Goal: Transaction & Acquisition: Book appointment/travel/reservation

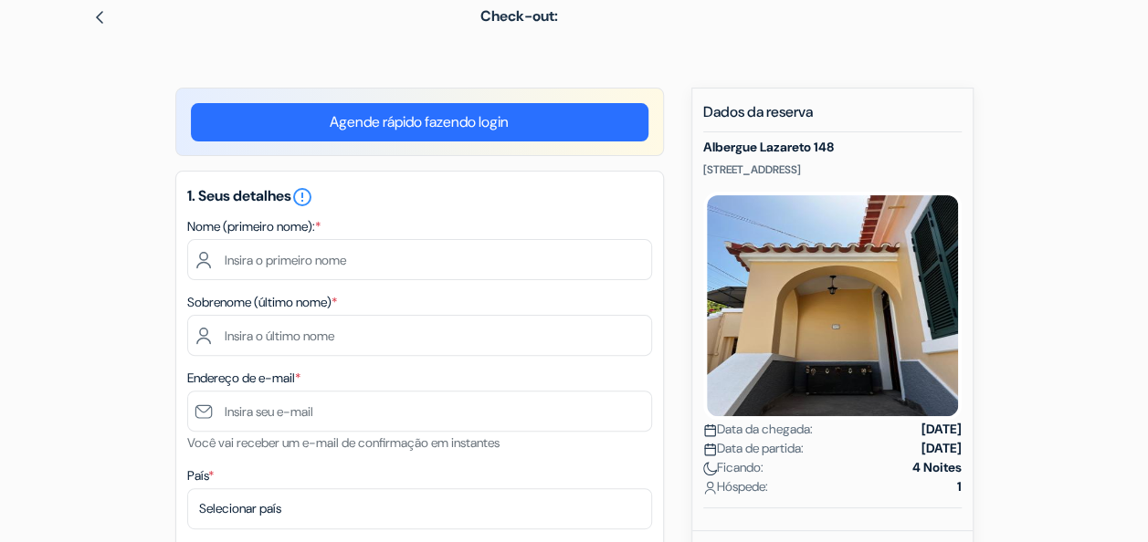
scroll to position [183, 0]
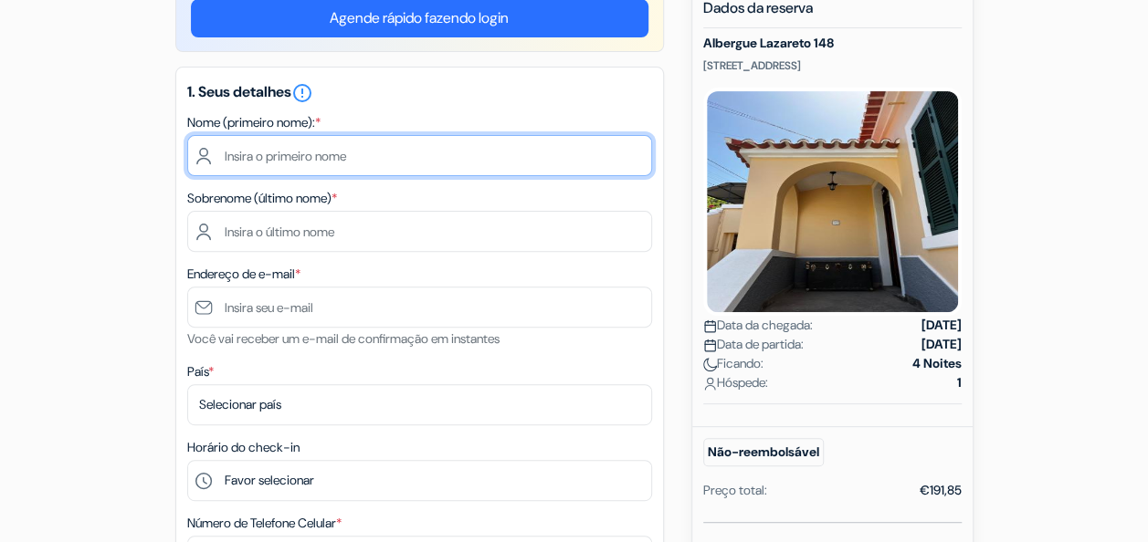
click at [352, 162] on input "text" at bounding box center [419, 155] width 465 height 41
type input "Manoel"
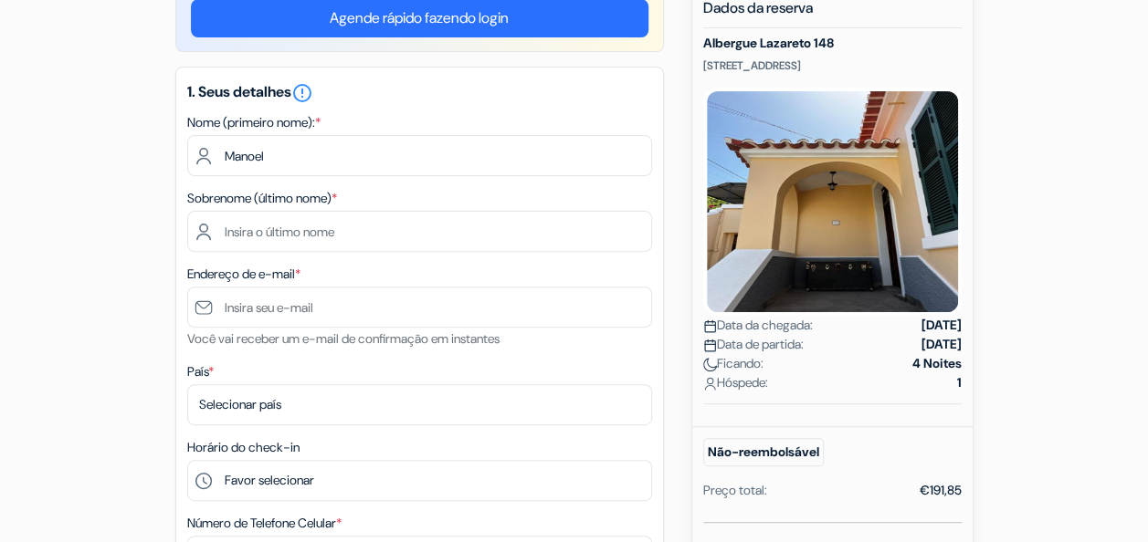
type input "Hipolito"
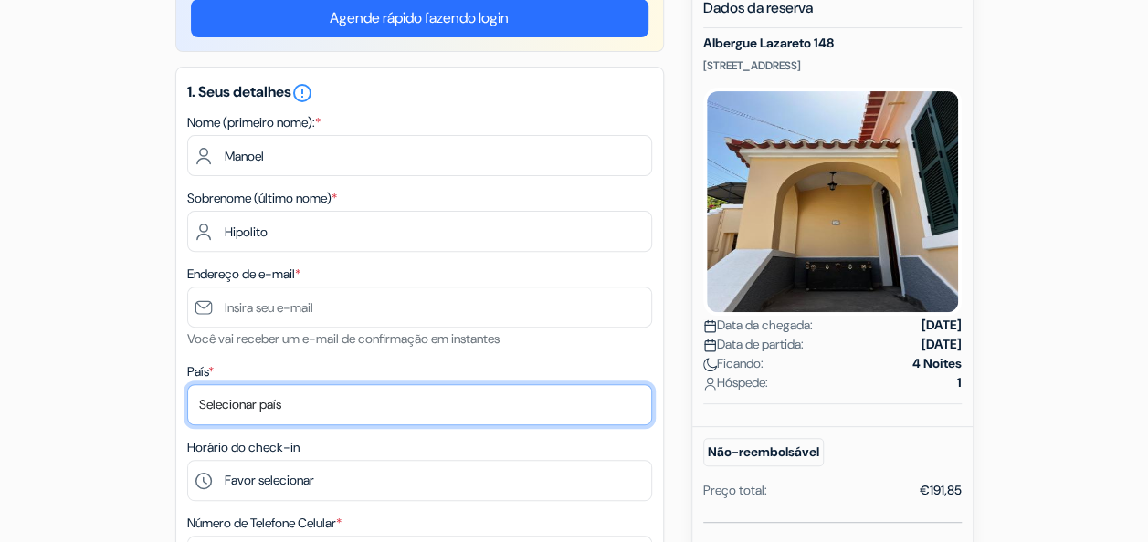
select select "pt"
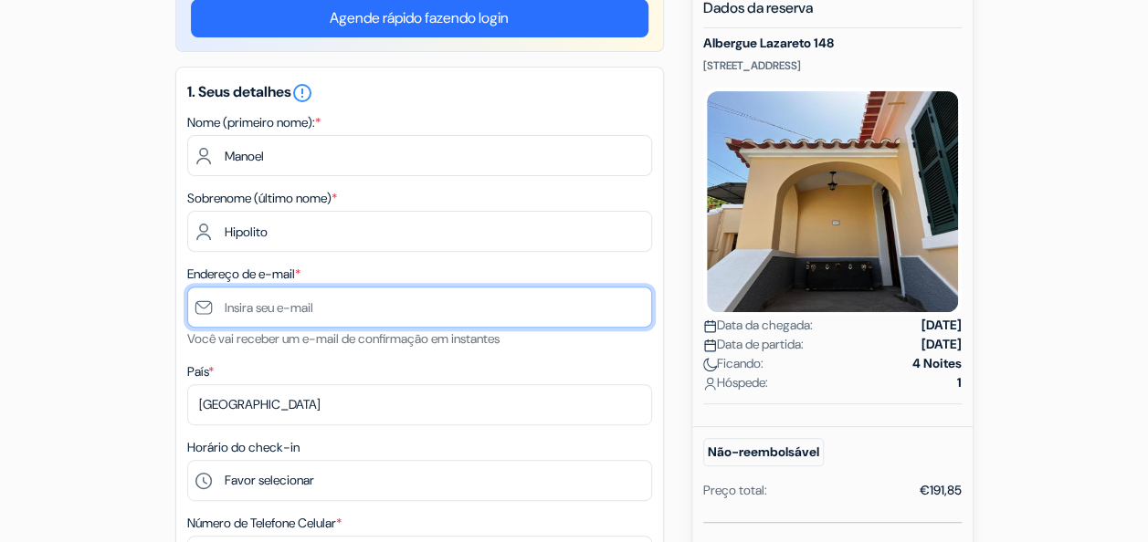
click at [292, 316] on input "text" at bounding box center [419, 307] width 465 height 41
type input "a"
type input "r"
type input "n"
type input "m"
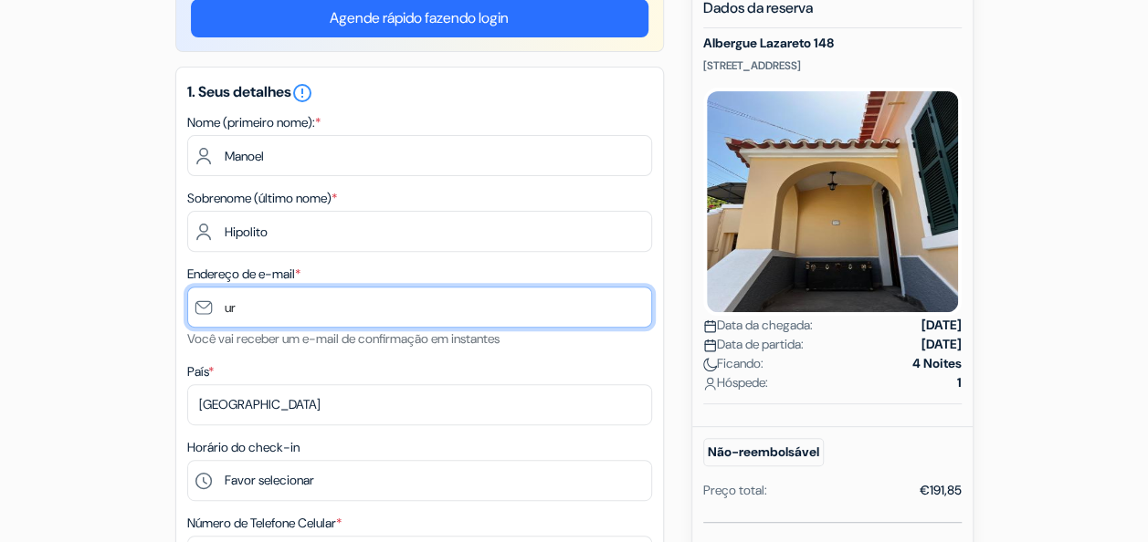
type input "u"
click at [234, 306] on input "uricorasta@" at bounding box center [419, 307] width 465 height 41
click at [374, 314] on input "Ouricorasta@" at bounding box center [419, 307] width 465 height 41
type input "[EMAIL_ADDRESS][DOMAIN_NAME]"
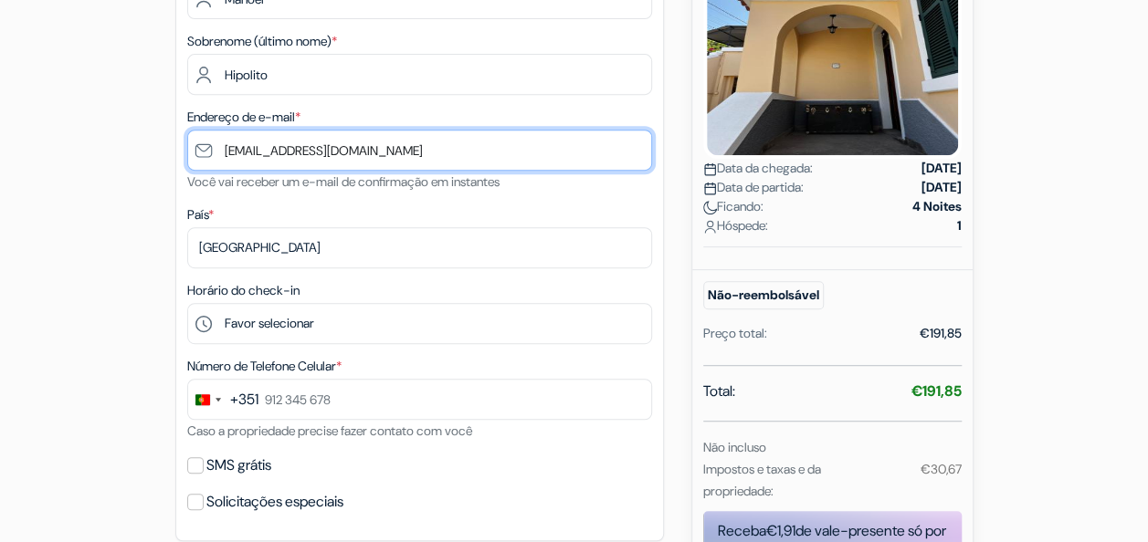
scroll to position [365, 0]
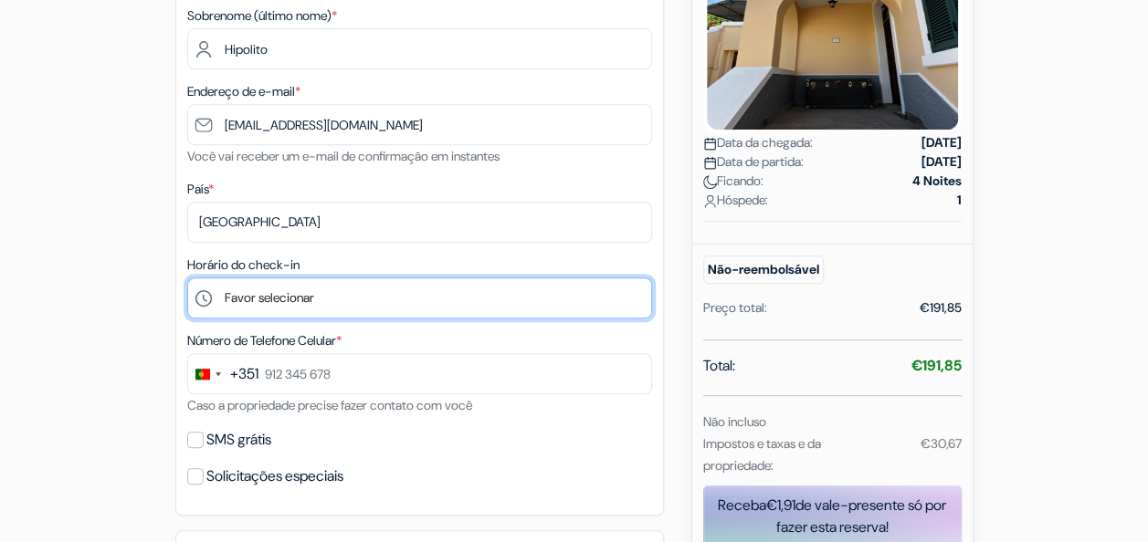
click at [426, 292] on select "Favor selecionar 14:00 15:00 16:00 17:00 18:00 19:00 20:00 21:00 22:00 23:00" at bounding box center [419, 298] width 465 height 41
select select "14"
click at [187, 279] on select "Favor selecionar 14:00 15:00 16:00 17:00 18:00 19:00 20:00 21:00 22:00 23:00" at bounding box center [419, 298] width 465 height 41
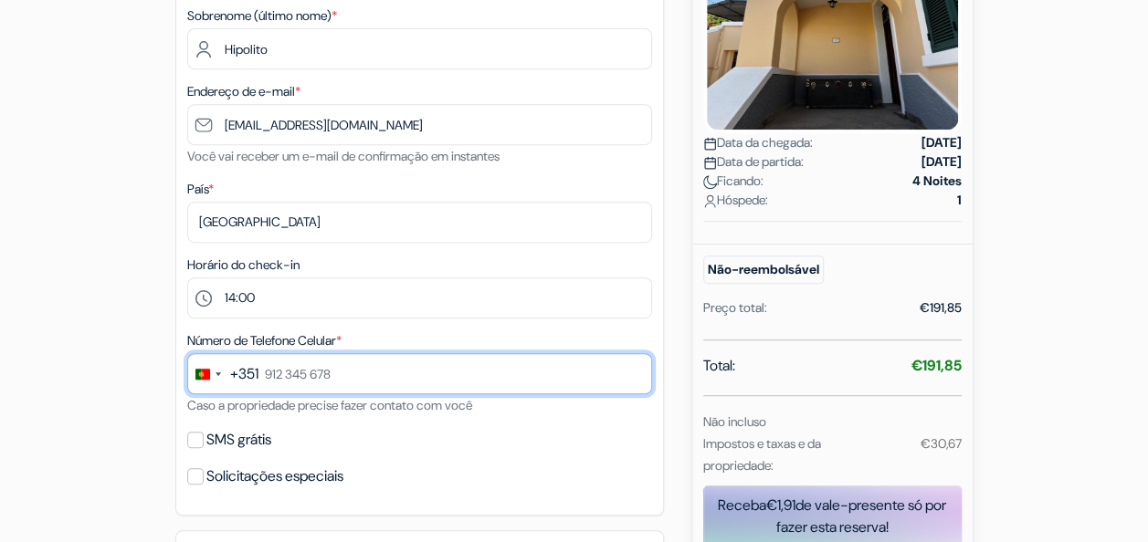
click at [321, 382] on input "text" at bounding box center [419, 373] width 465 height 41
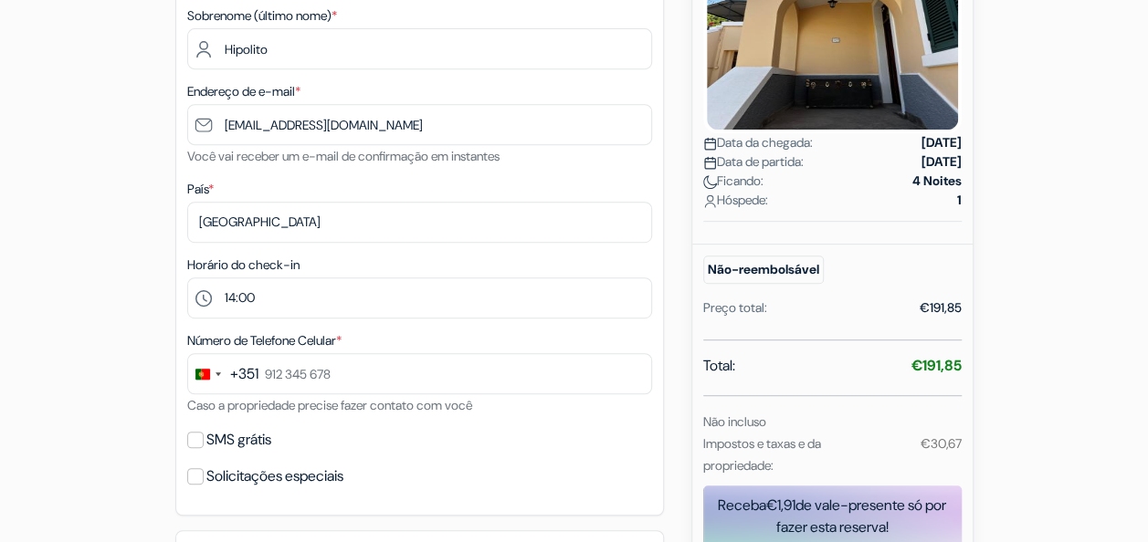
click at [205, 444] on div "SMS grátis" at bounding box center [419, 440] width 465 height 26
click at [200, 440] on input "SMS grátis" at bounding box center [195, 440] width 16 height 16
checkbox input "true"
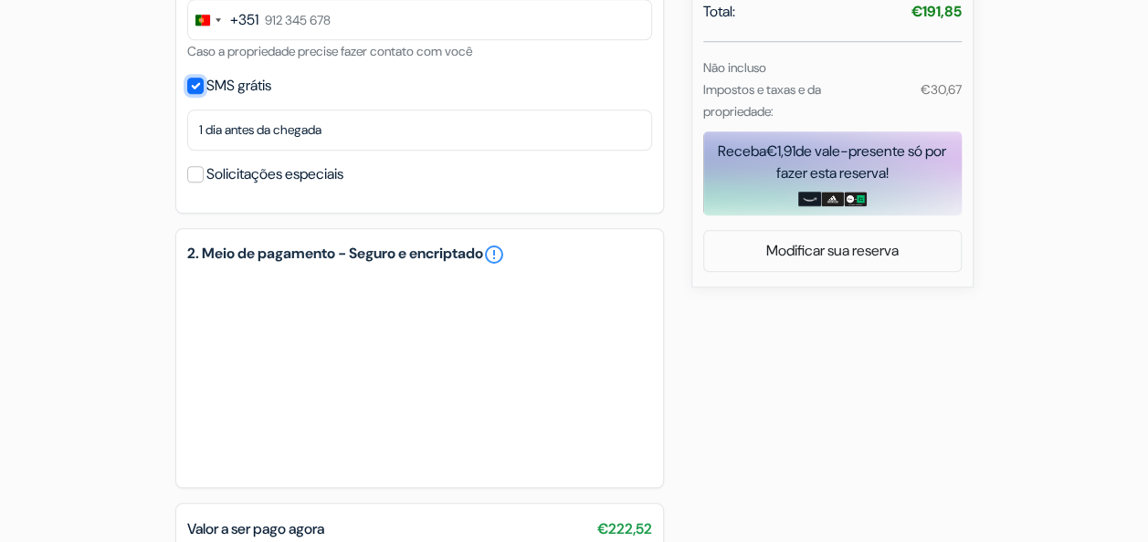
scroll to position [639, 0]
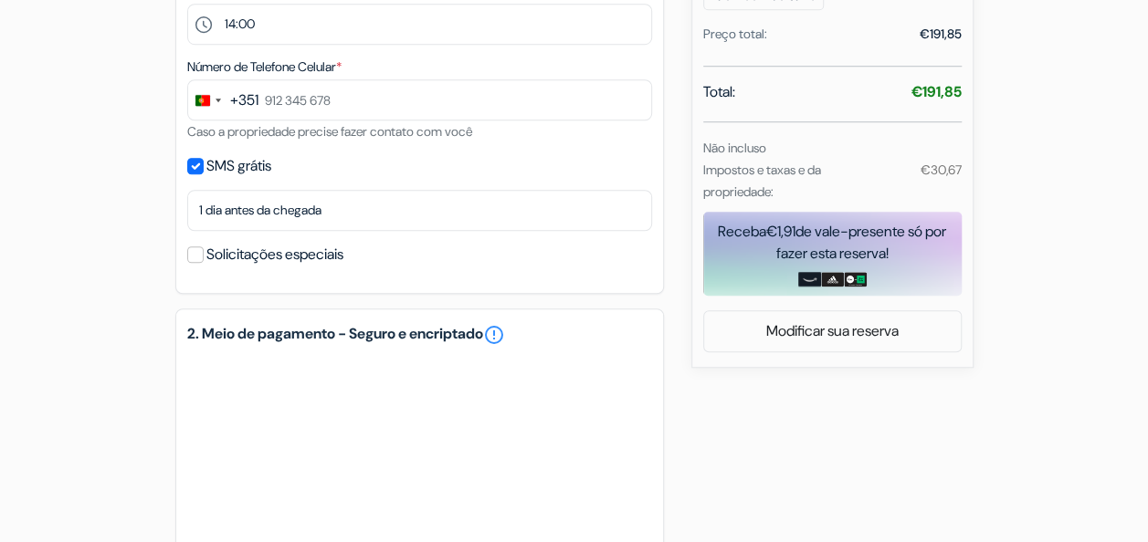
click at [197, 267] on div "Solicitações especiais" at bounding box center [419, 255] width 465 height 26
click at [195, 262] on input "Solicitações especiais" at bounding box center [195, 255] width 16 height 16
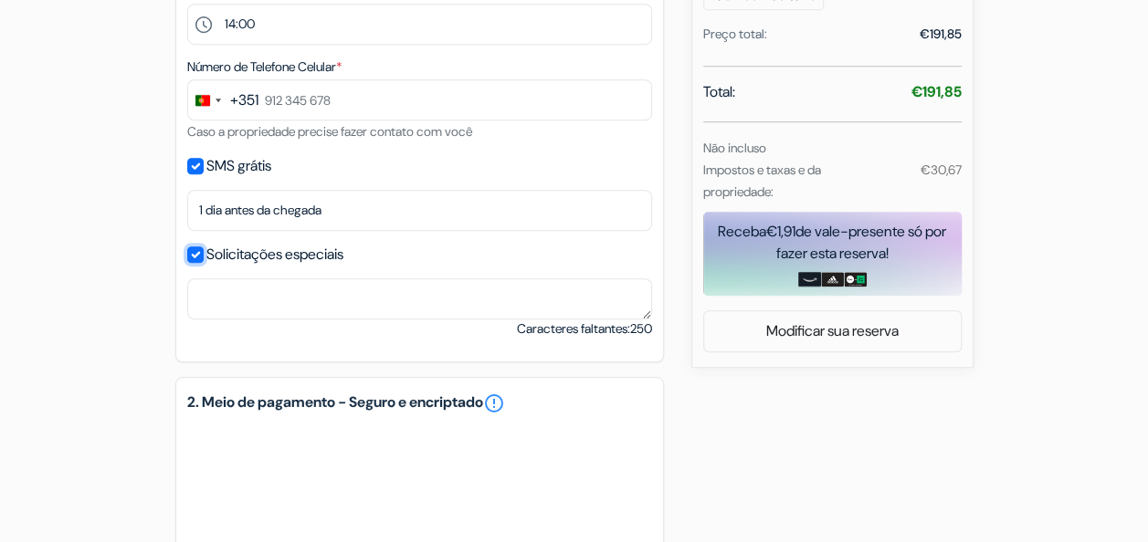
click at [195, 261] on input "Solicitações especiais" at bounding box center [195, 255] width 16 height 16
checkbox input "false"
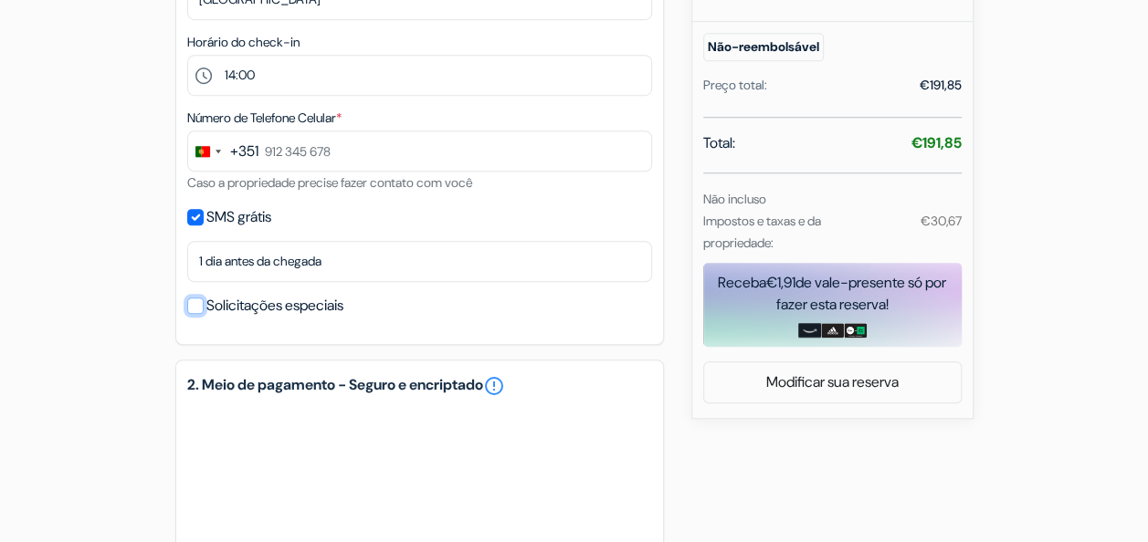
scroll to position [548, 0]
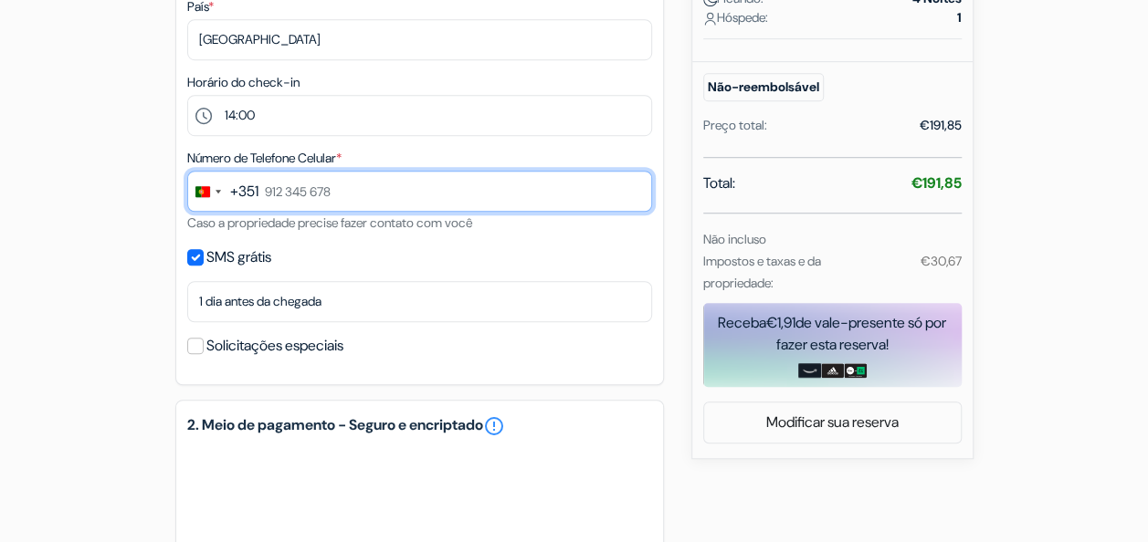
click at [299, 198] on input "text" at bounding box center [419, 191] width 465 height 41
type input "927 665 944"
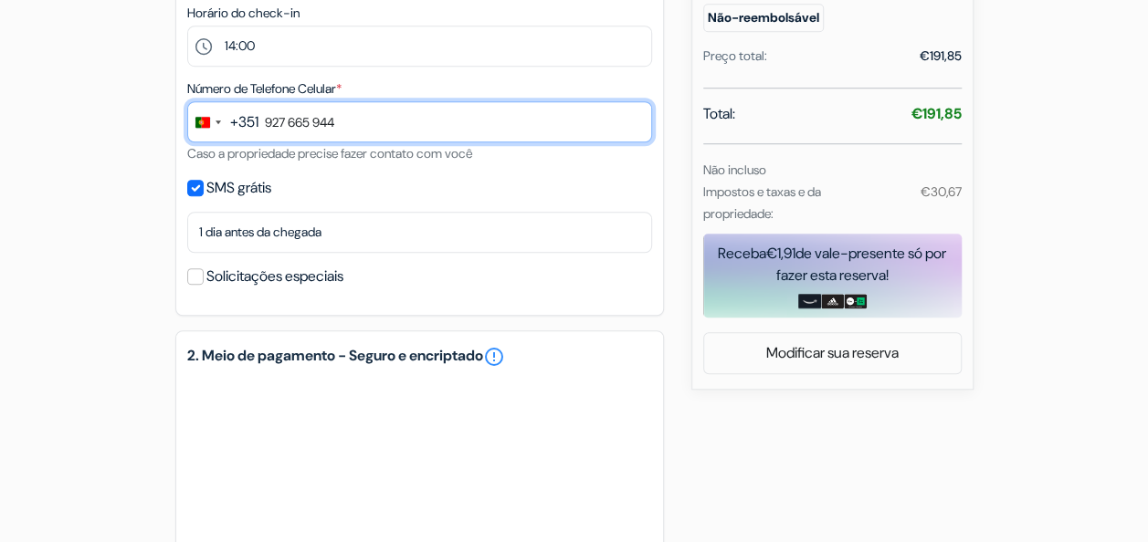
scroll to position [731, 0]
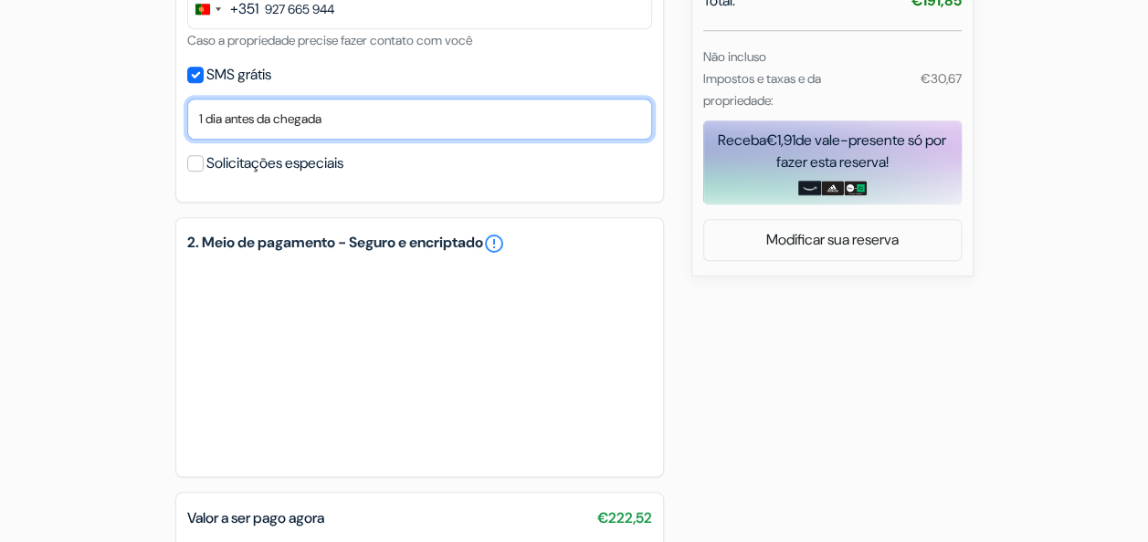
click at [239, 122] on select "Não, obrigado Enviar agora Dia da chegada 1 dia antes da chegada 2 dias antes d…" at bounding box center [419, 119] width 465 height 41
select select "now"
click at [187, 101] on select "Não, obrigado Enviar agora Dia da chegada 1 dia antes da chegada 2 dias antes d…" at bounding box center [419, 119] width 465 height 41
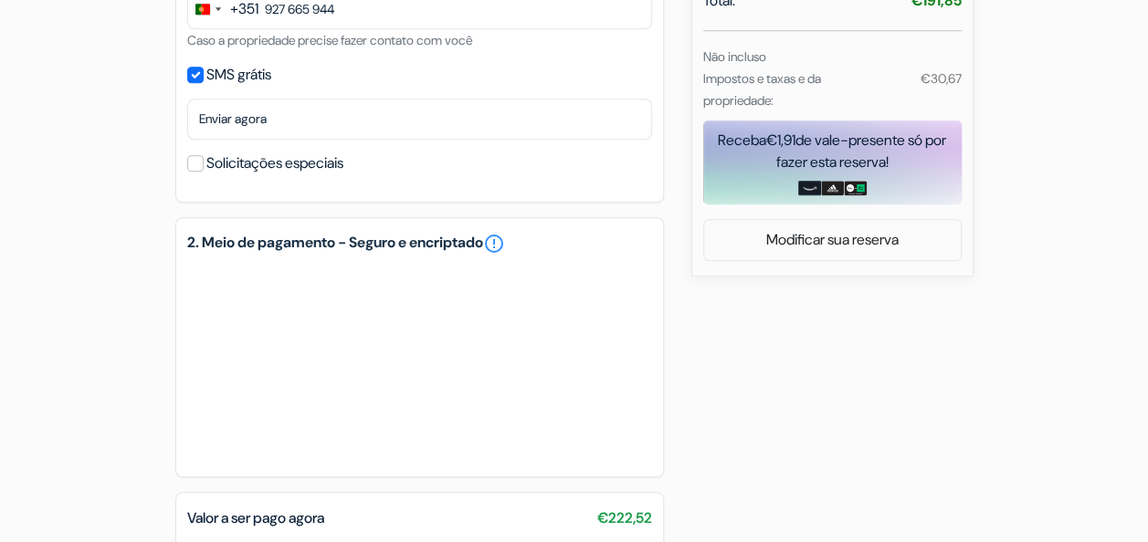
click at [55, 200] on div "add_box Albergue Lazareto 148 [STREET_ADDRESS] Dados da propriedade X Albergue …" at bounding box center [574, 79] width 1041 height 1287
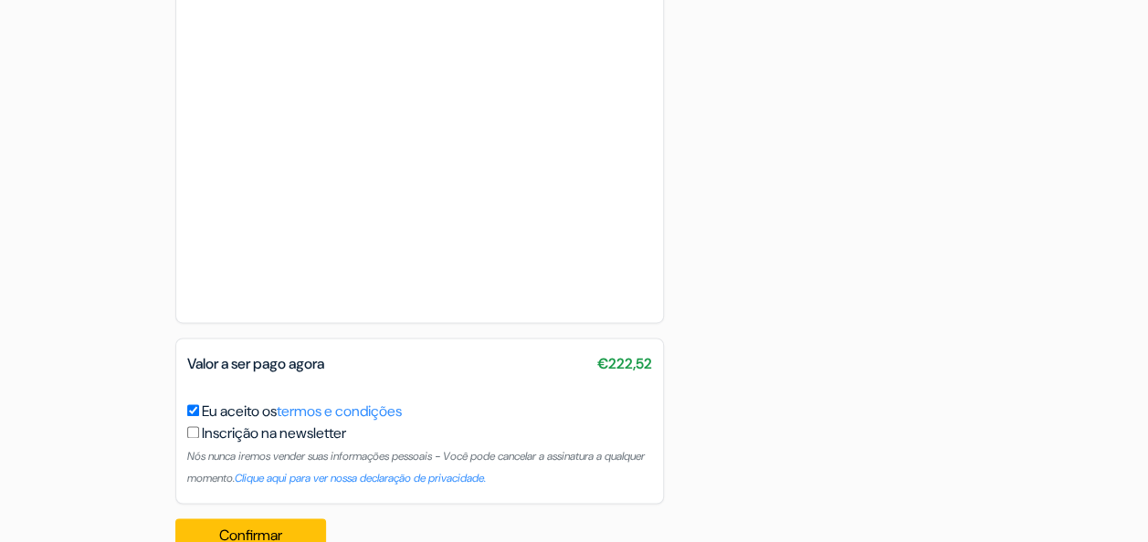
scroll to position [1208, 0]
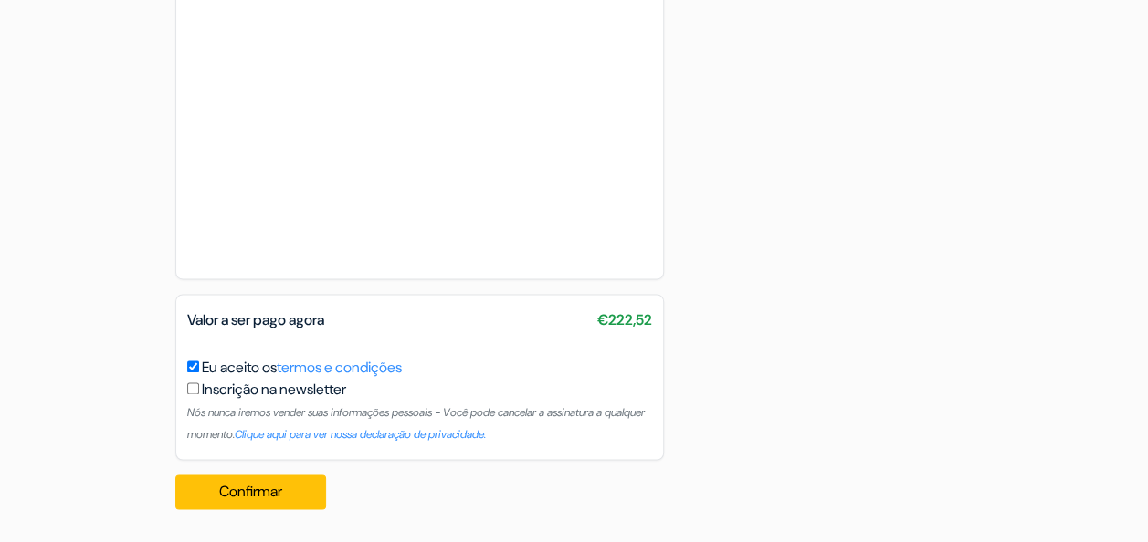
drag, startPoint x: 77, startPoint y: 259, endPoint x: 101, endPoint y: 260, distance: 24.7
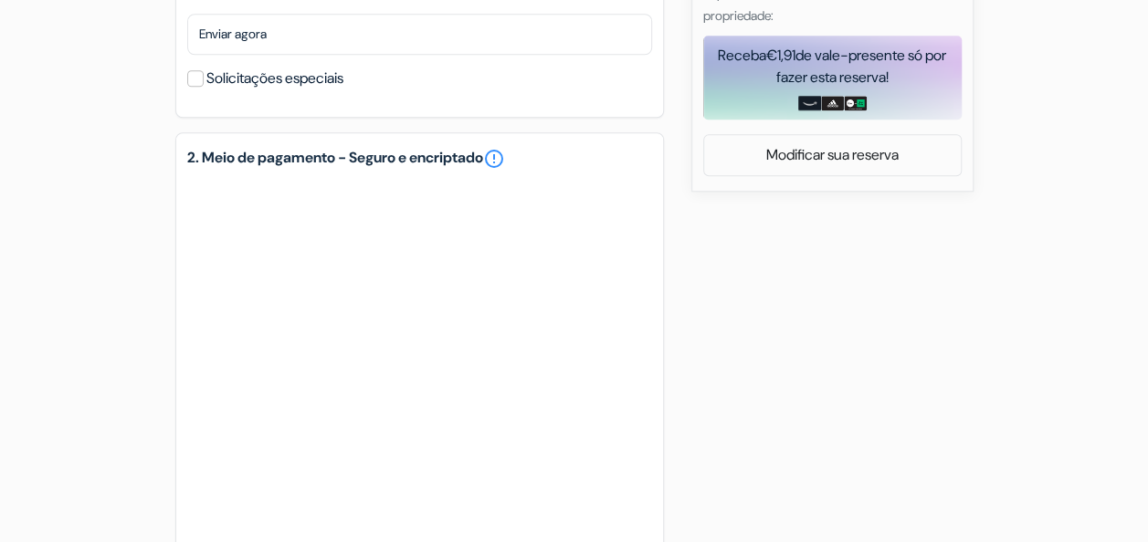
scroll to position [660, 0]
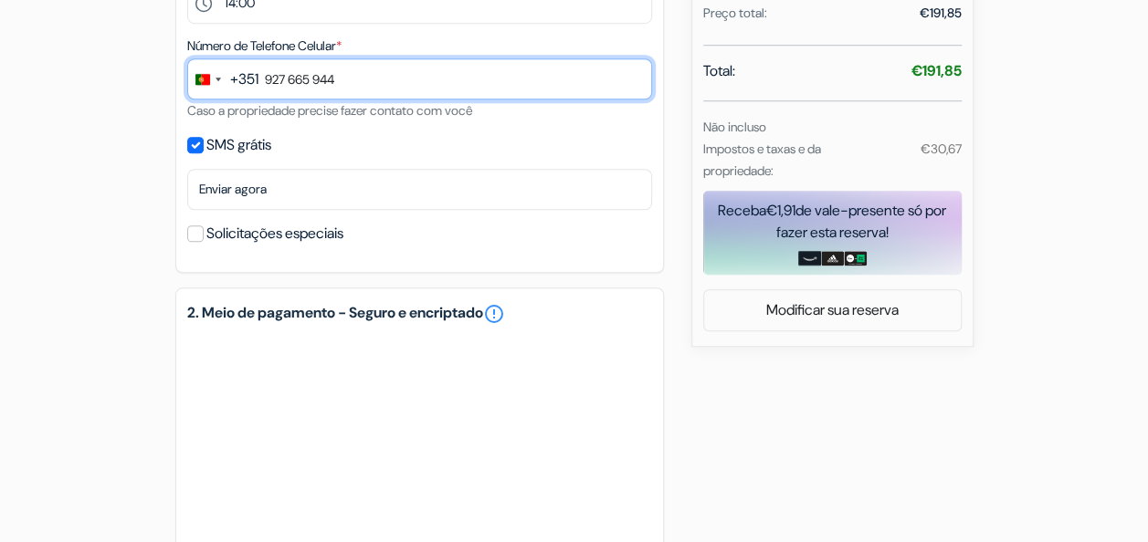
drag, startPoint x: 262, startPoint y: 80, endPoint x: 687, endPoint y: 95, distance: 424.9
click at [687, 95] on div "add_box Albergue Lazareto 148 [STREET_ADDRESS] Dados da propriedade X Albergue …" at bounding box center [574, 288] width 1041 height 1565
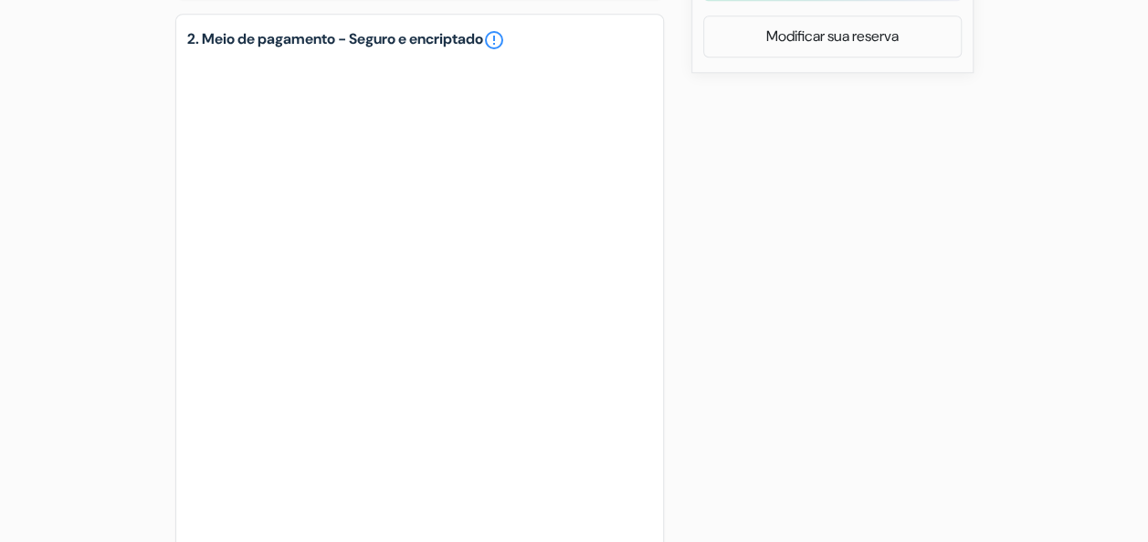
scroll to position [1025, 0]
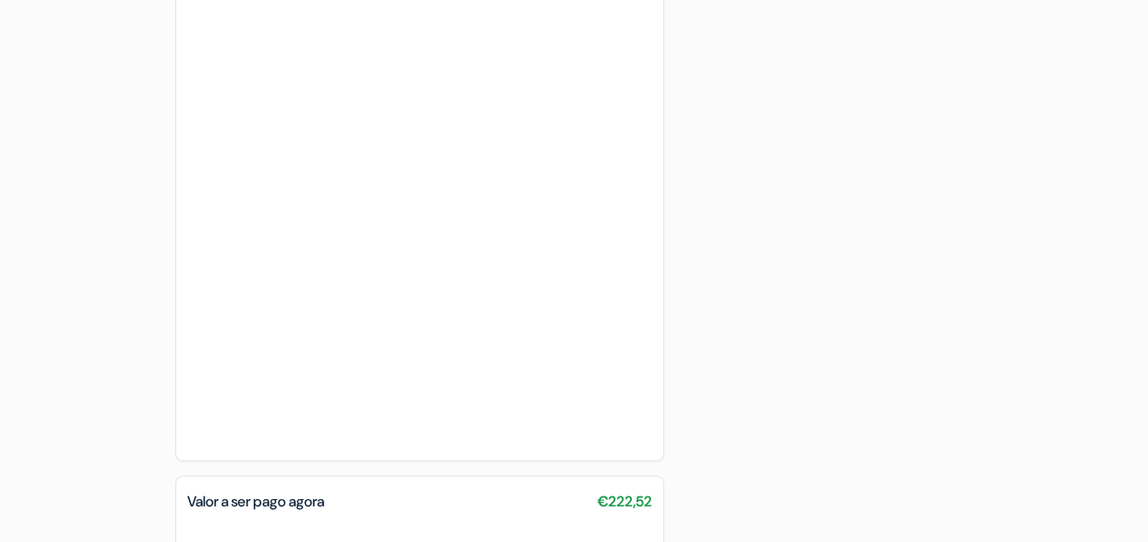
drag, startPoint x: 147, startPoint y: 330, endPoint x: 163, endPoint y: 308, distance: 27.4
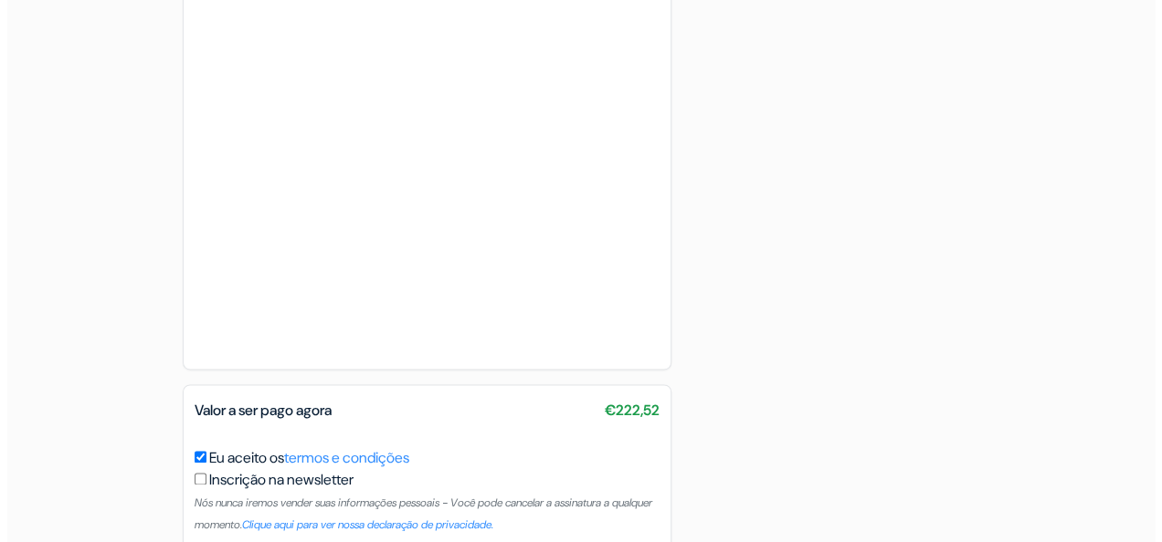
scroll to position [1208, 0]
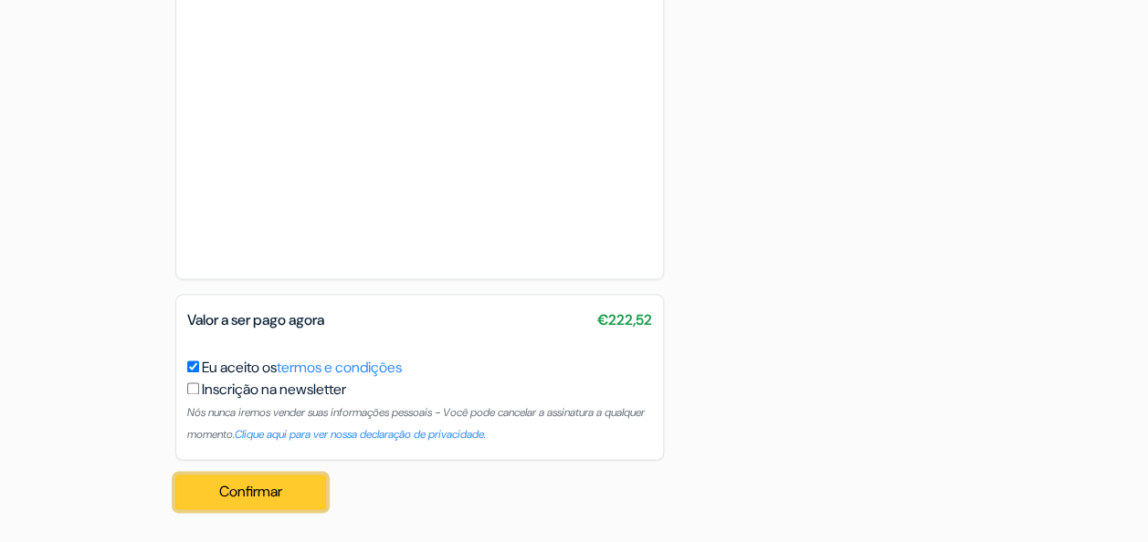
click at [265, 495] on button "Confirmar Loading..." at bounding box center [251, 492] width 152 height 35
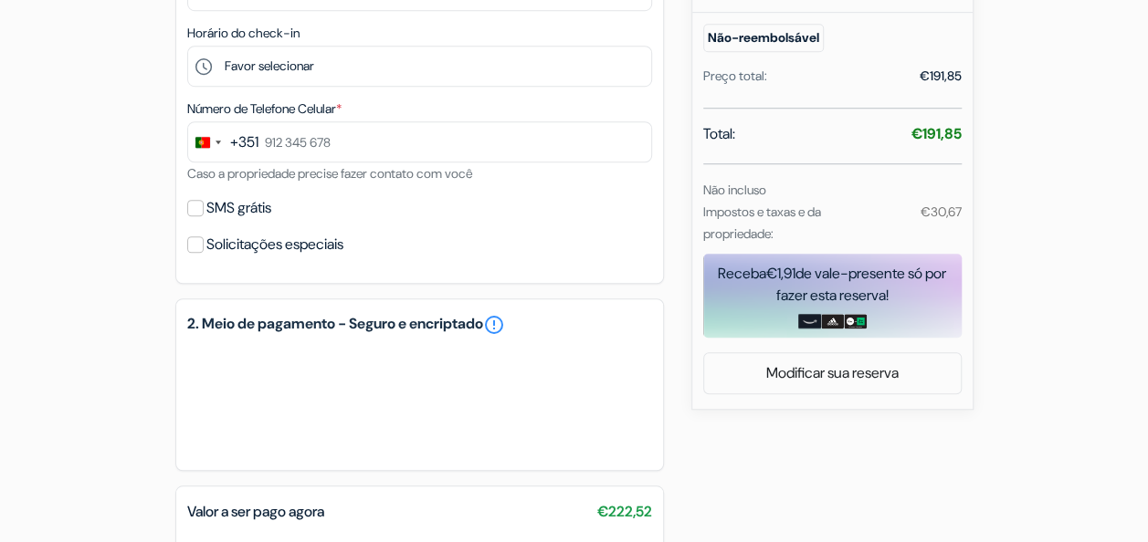
scroll to position [731, 0]
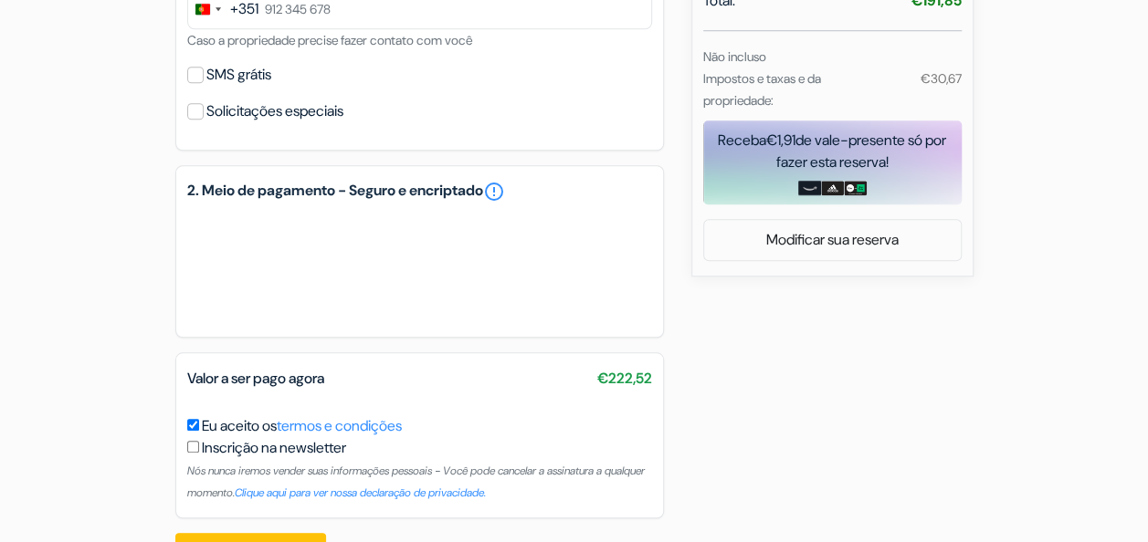
drag, startPoint x: 177, startPoint y: 77, endPoint x: 869, endPoint y: 378, distance: 754.9
click at [869, 378] on div "add_box Albergue Lazareto 148 [STREET_ADDRESS] Dados da propriedade X Albergue …" at bounding box center [574, 9] width 1041 height 1147
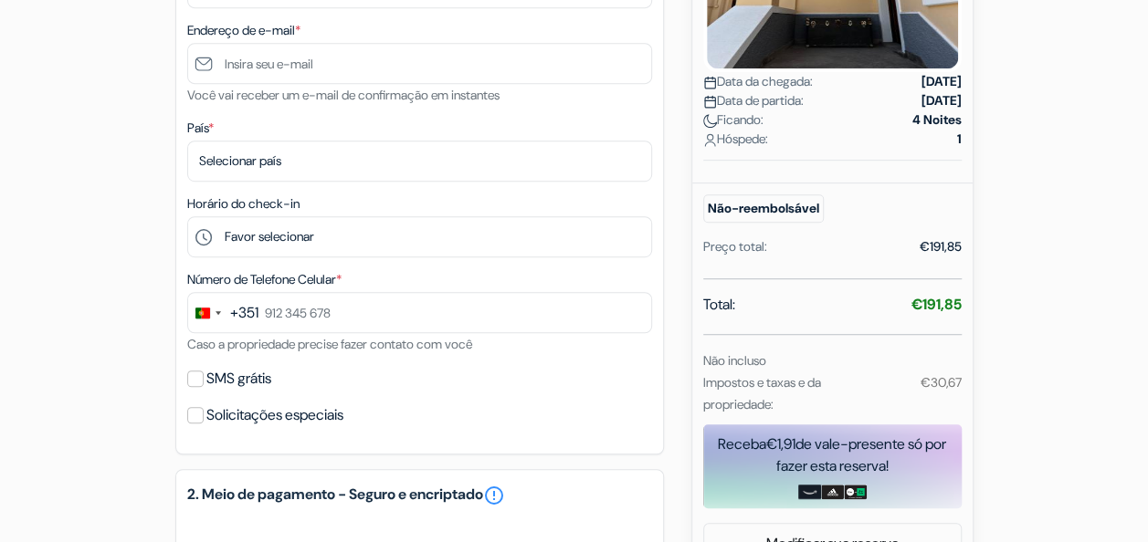
scroll to position [424, 0]
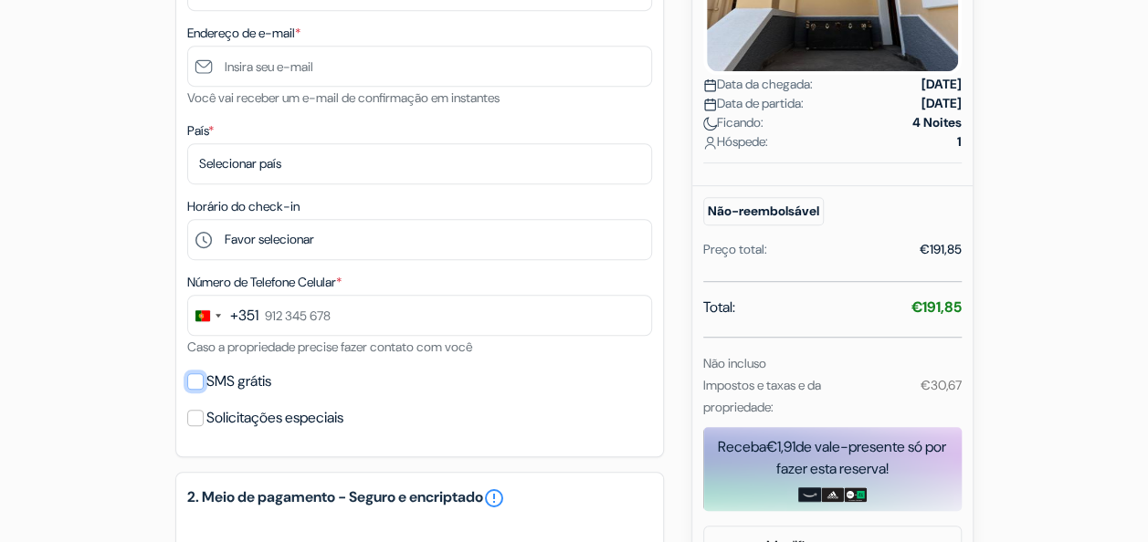
click at [199, 380] on input "SMS grátis" at bounding box center [195, 381] width 16 height 16
checkbox input "true"
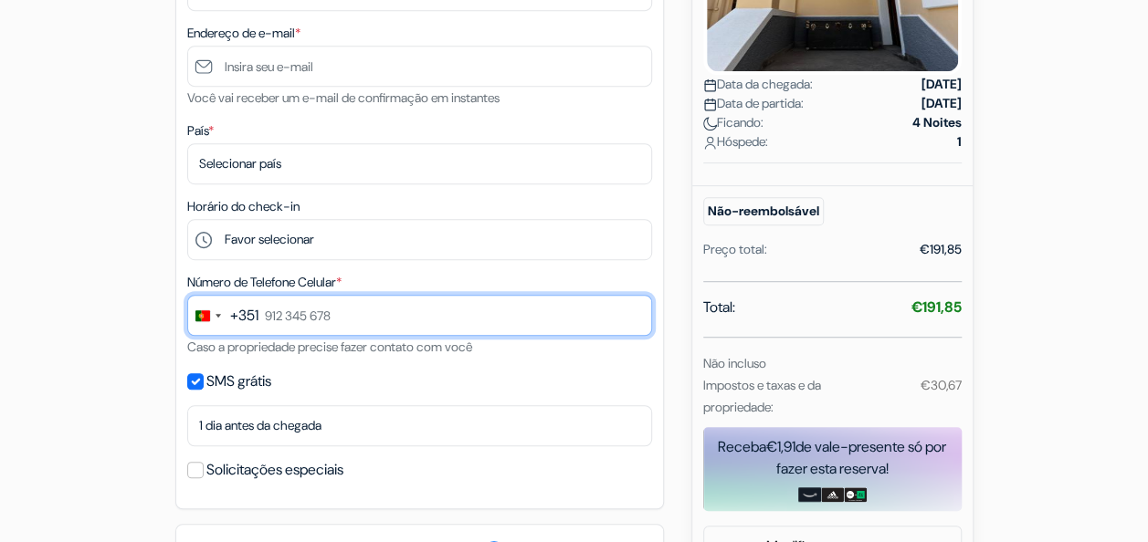
click at [348, 309] on input "text" at bounding box center [419, 315] width 465 height 41
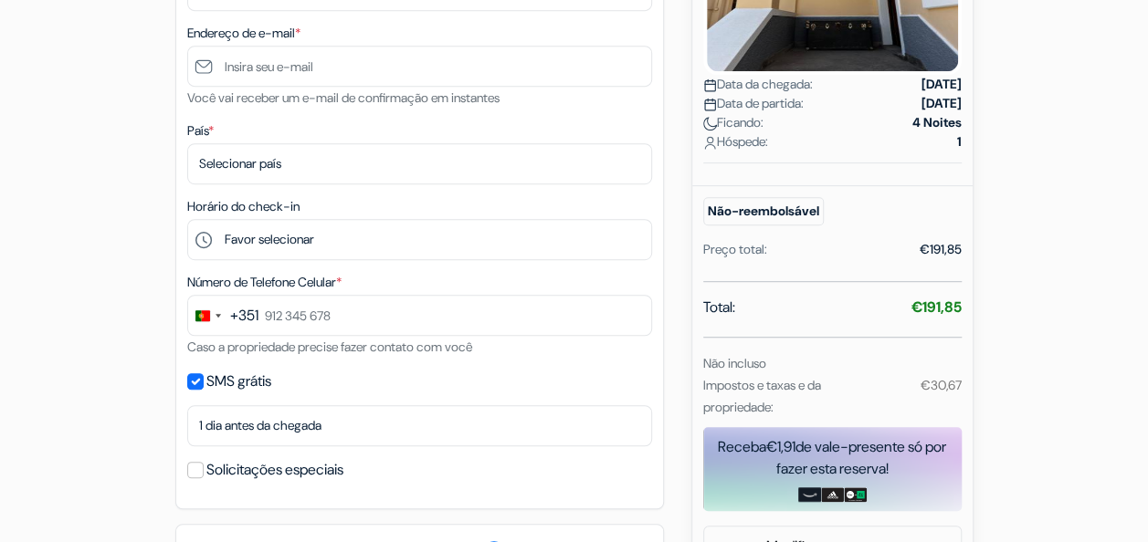
click at [0, 220] on html "Idioma Fechar Moeda Fechar Baixar o app" at bounding box center [574, 267] width 1148 height 1383
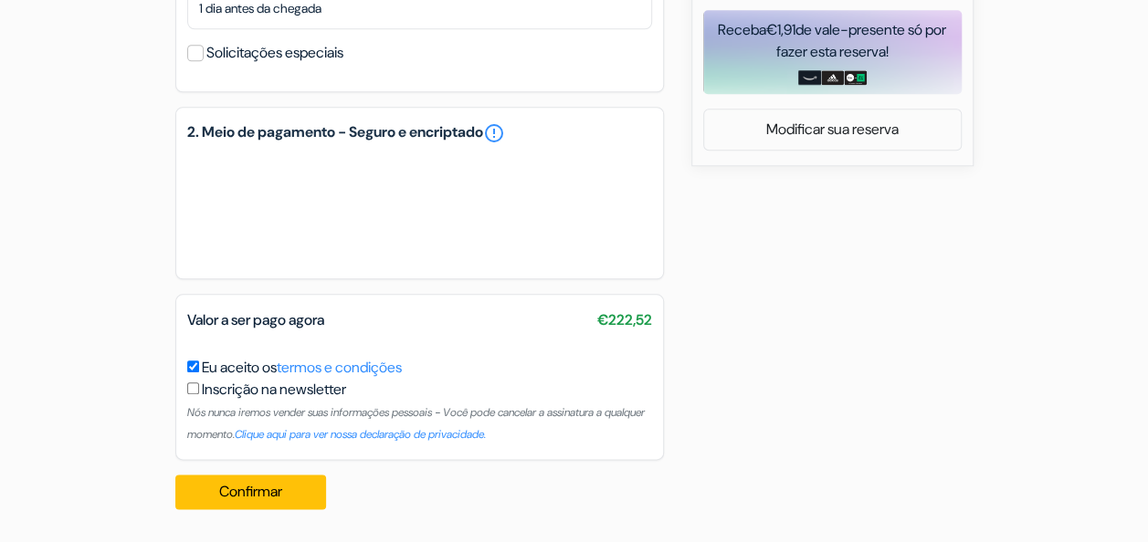
scroll to position [385, 0]
